Goal: Information Seeking & Learning: Learn about a topic

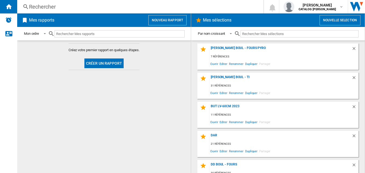
click at [86, 5] on div "Rechercher" at bounding box center [139, 7] width 221 height 8
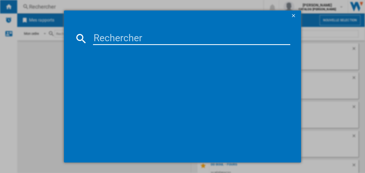
click at [133, 41] on input at bounding box center [192, 38] width 198 height 13
paste input "BPV4631B"
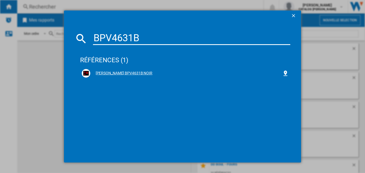
type input "BPV4631B"
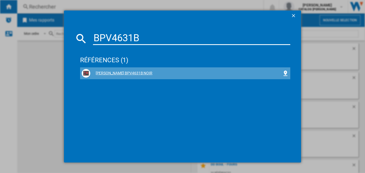
click at [114, 69] on div "[PERSON_NAME] BPV4631B NOIR" at bounding box center [185, 73] width 207 height 9
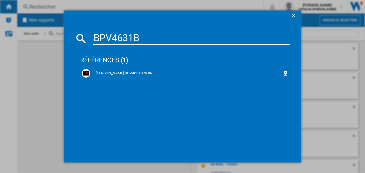
click at [129, 74] on div "[PERSON_NAME] BPV4631B NOIR" at bounding box center [186, 72] width 192 height 5
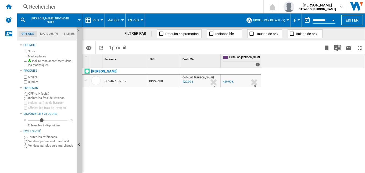
click at [96, 20] on span "Prix" at bounding box center [96, 20] width 6 height 3
click at [97, 18] on button "Prix" at bounding box center [97, 19] width 9 height 13
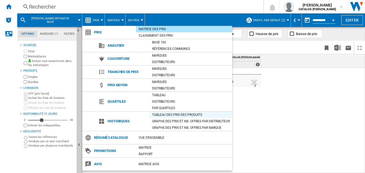
click at [172, 112] on div "Tableau des prix des produits" at bounding box center [191, 114] width 83 height 6
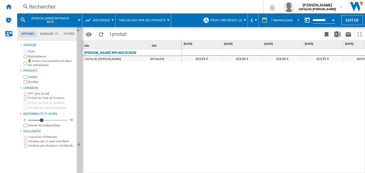
click at [275, 19] on div "7 derniers jours" at bounding box center [282, 20] width 22 height 4
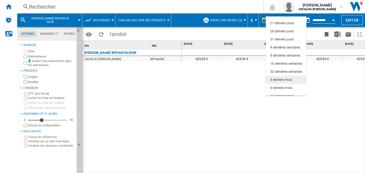
scroll to position [34, 0]
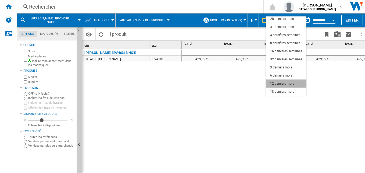
click at [283, 84] on div "12 derniers mois" at bounding box center [282, 83] width 24 height 5
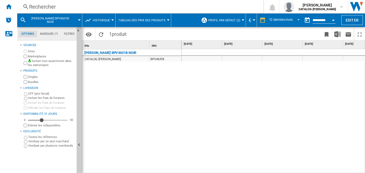
click at [223, 19] on span "Profil par défaut (2)" at bounding box center [224, 20] width 32 height 3
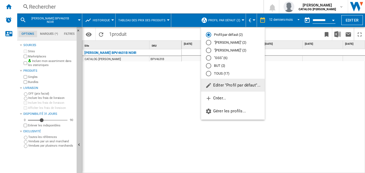
click at [224, 72] on md-radio-button "TOUS (17)" at bounding box center [233, 73] width 54 height 5
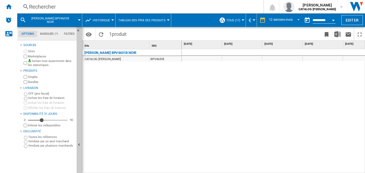
click at [173, 102] on div "[PERSON_NAME] BPV4631B NOIR CATALOG [PERSON_NAME] BPV4631B" at bounding box center [132, 109] width 100 height 121
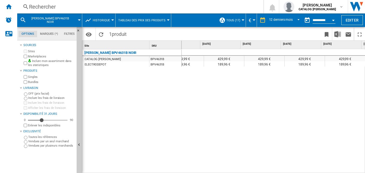
scroll to position [0, 341]
click at [315, 119] on div "429,99 € 429,99 € 429,99 € 429,99 € 429,99 € 429,99 € 429,99 € 429,99 € 189,98 …" at bounding box center [274, 111] width 184 height 124
click at [64, 6] on div "Rechercher" at bounding box center [139, 7] width 221 height 8
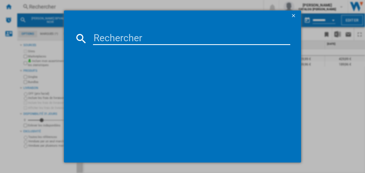
click at [123, 36] on input at bounding box center [192, 38] width 198 height 13
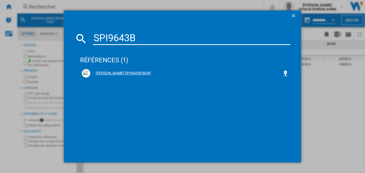
type input "SPI9643B"
click at [122, 72] on div "[PERSON_NAME] SPI9643B NOIR" at bounding box center [186, 72] width 192 height 5
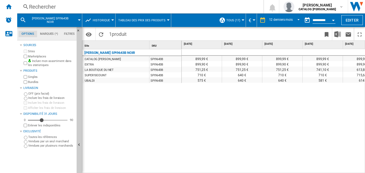
click at [237, 20] on span "TOUS (17)" at bounding box center [233, 20] width 14 height 3
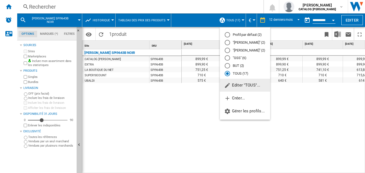
click at [172, 117] on md-backdrop at bounding box center [182, 86] width 365 height 173
